Goal: Task Accomplishment & Management: Manage account settings

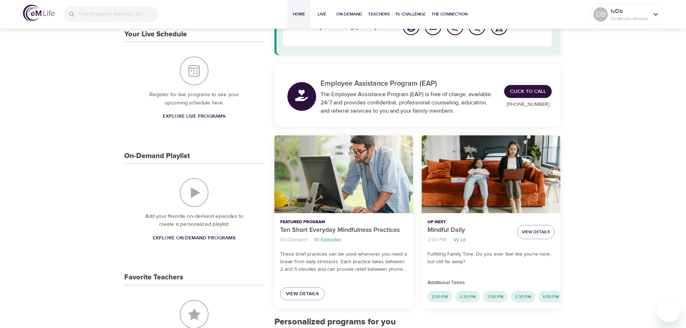
scroll to position [72, 0]
click at [305, 293] on span "View Details" at bounding box center [302, 293] width 33 height 9
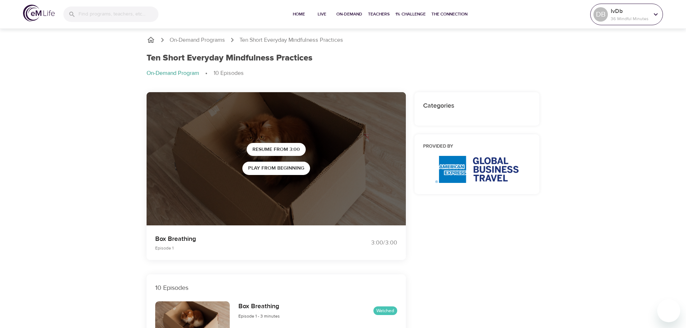
click at [650, 18] on div at bounding box center [655, 14] width 11 height 11
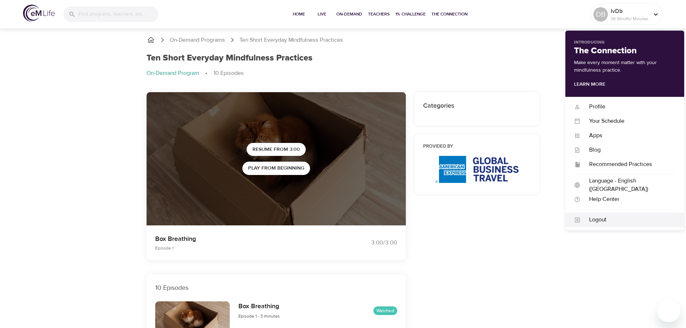
click at [604, 223] on div "Logout" at bounding box center [627, 220] width 95 height 8
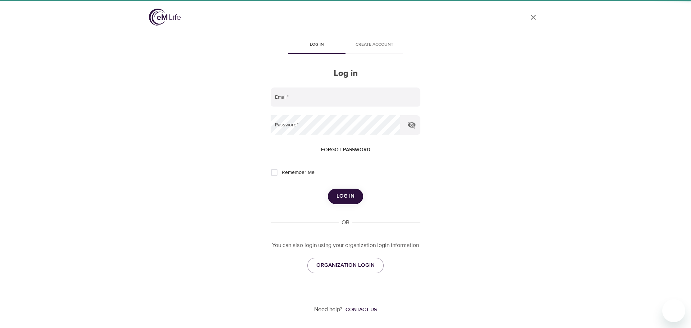
type input "[PERSON_NAME][EMAIL_ADDRESS][PERSON_NAME][DOMAIN_NAME]"
